Goal: Information Seeking & Learning: Stay updated

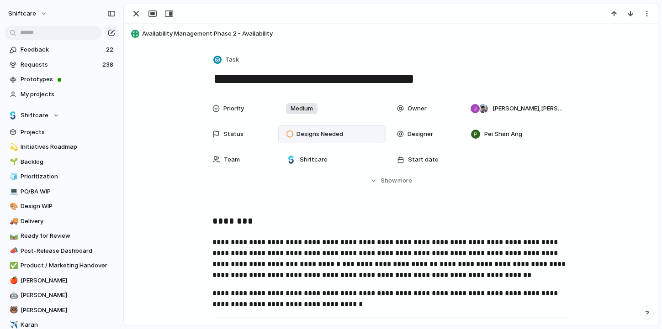
click at [322, 130] on span "Designs Needed" at bounding box center [320, 134] width 47 height 9
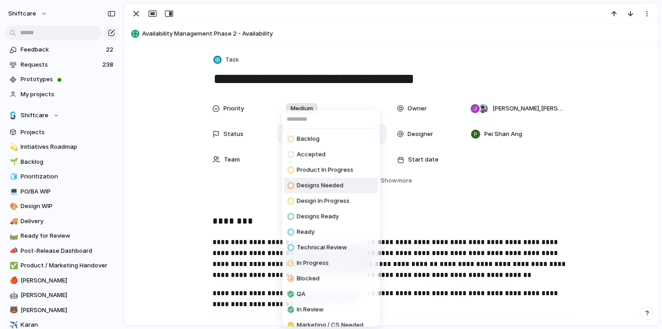
click at [332, 200] on span "Design In Progress" at bounding box center [323, 201] width 53 height 9
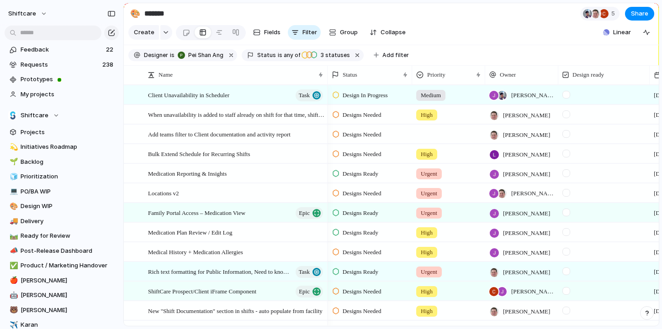
scroll to position [119, 0]
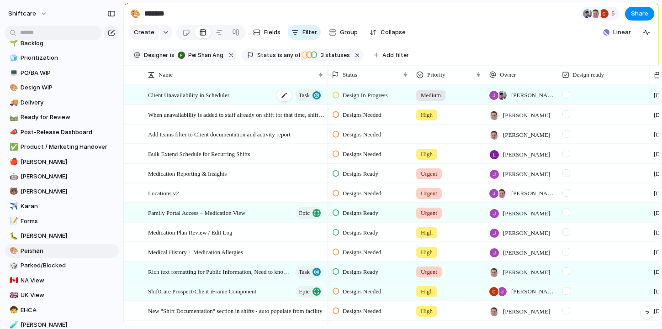
click at [200, 94] on span "Client Unavailability in Scheduler" at bounding box center [188, 95] width 81 height 11
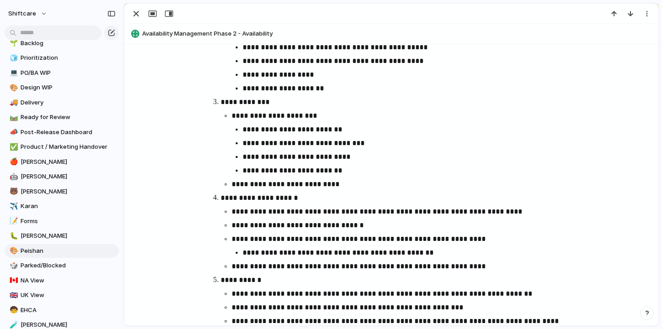
scroll to position [955, 0]
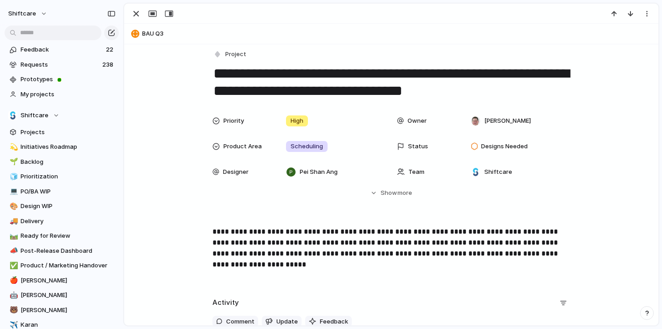
scroll to position [15, 0]
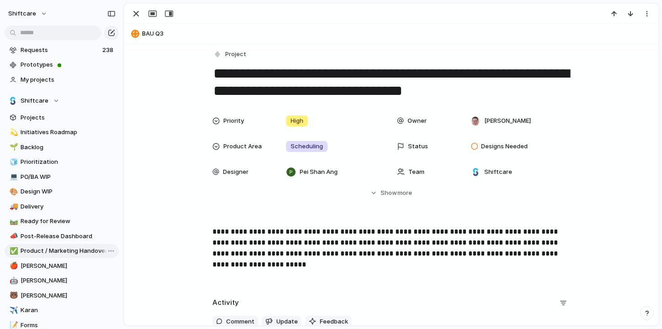
click at [64, 251] on span "Product / Marketing Handover" at bounding box center [68, 251] width 95 height 9
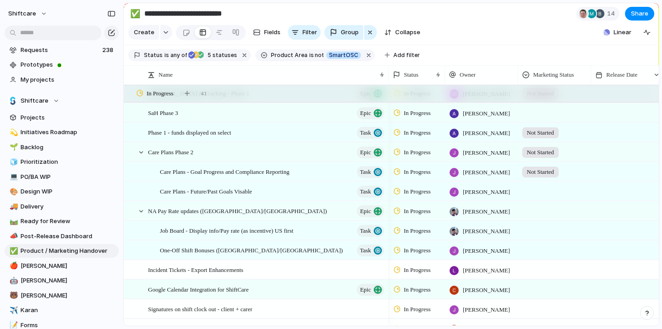
scroll to position [528, 0]
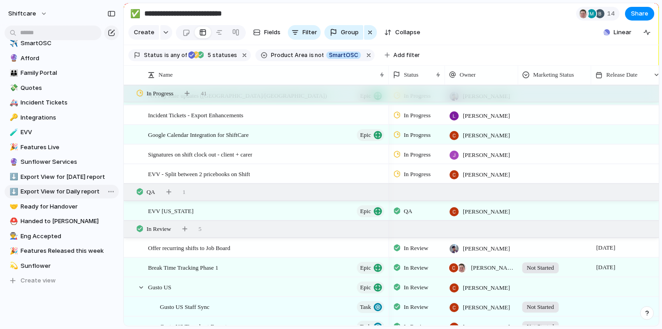
click at [61, 191] on span "Export View for Daily report" at bounding box center [68, 191] width 95 height 9
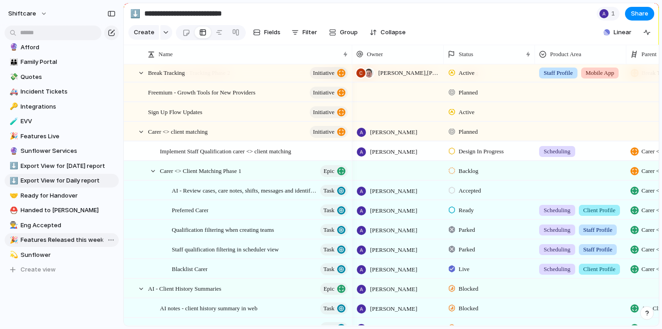
click at [58, 237] on span "Features Released this week" at bounding box center [68, 240] width 95 height 9
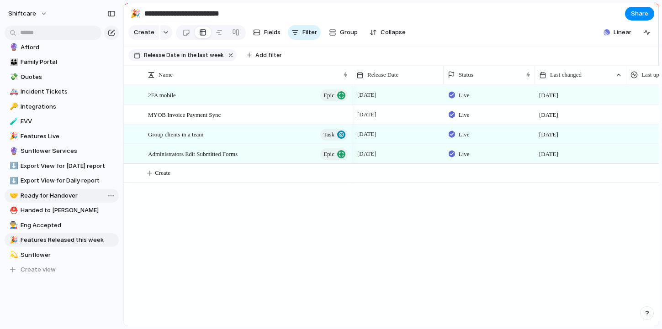
click at [46, 197] on span "Ready for Handover" at bounding box center [68, 195] width 95 height 9
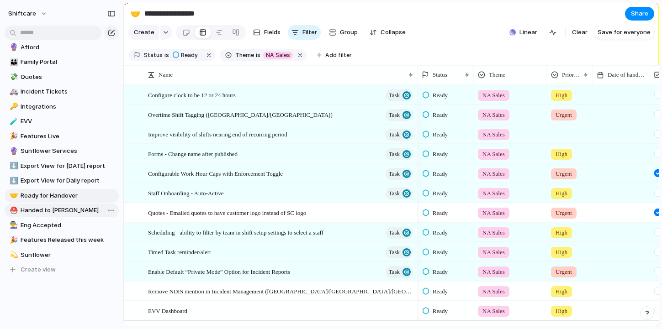
click at [53, 213] on span "Handed to [PERSON_NAME]" at bounding box center [68, 210] width 95 height 9
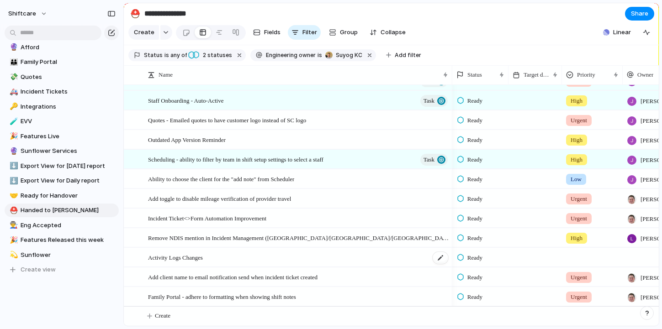
click at [191, 257] on span "Activity Logs Changes" at bounding box center [175, 257] width 55 height 11
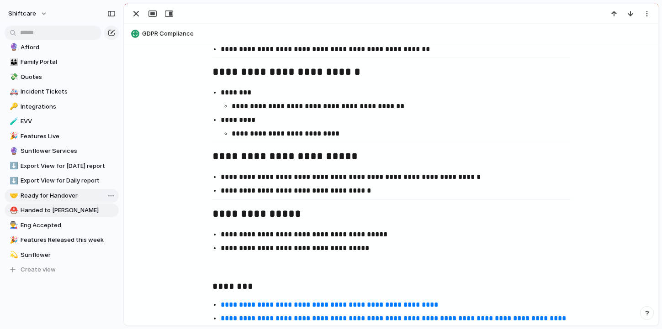
click at [69, 193] on span "Ready for Handover" at bounding box center [68, 195] width 95 height 9
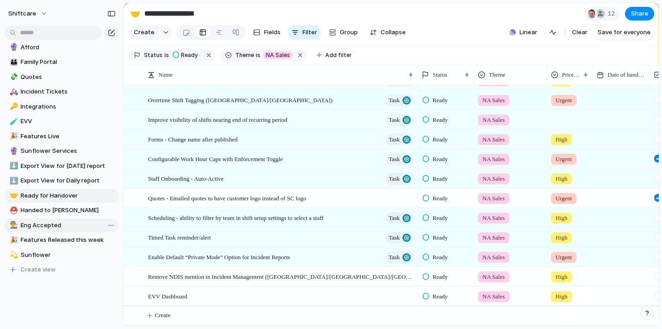
click at [58, 225] on span "Eng Accepted" at bounding box center [68, 225] width 95 height 9
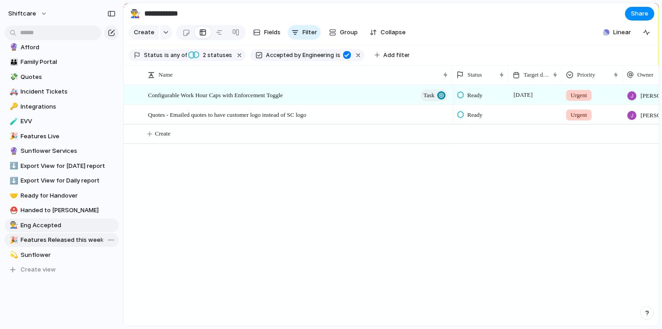
click at [76, 239] on span "Features Released this week" at bounding box center [68, 240] width 95 height 9
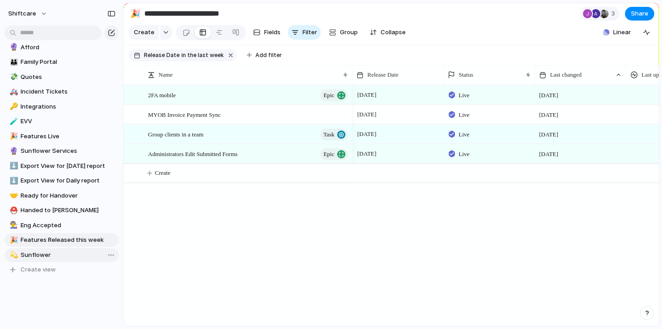
click at [58, 251] on span "Sunflower" at bounding box center [68, 255] width 95 height 9
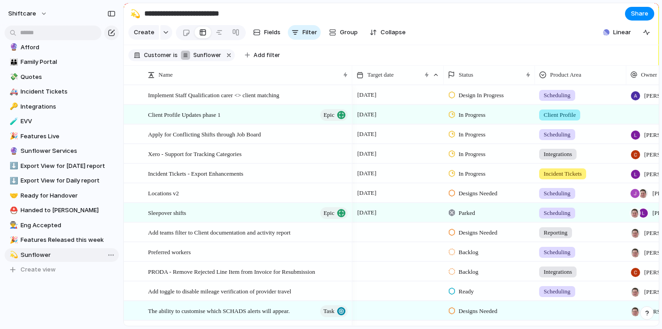
type input "*********"
